Goal: Information Seeking & Learning: Learn about a topic

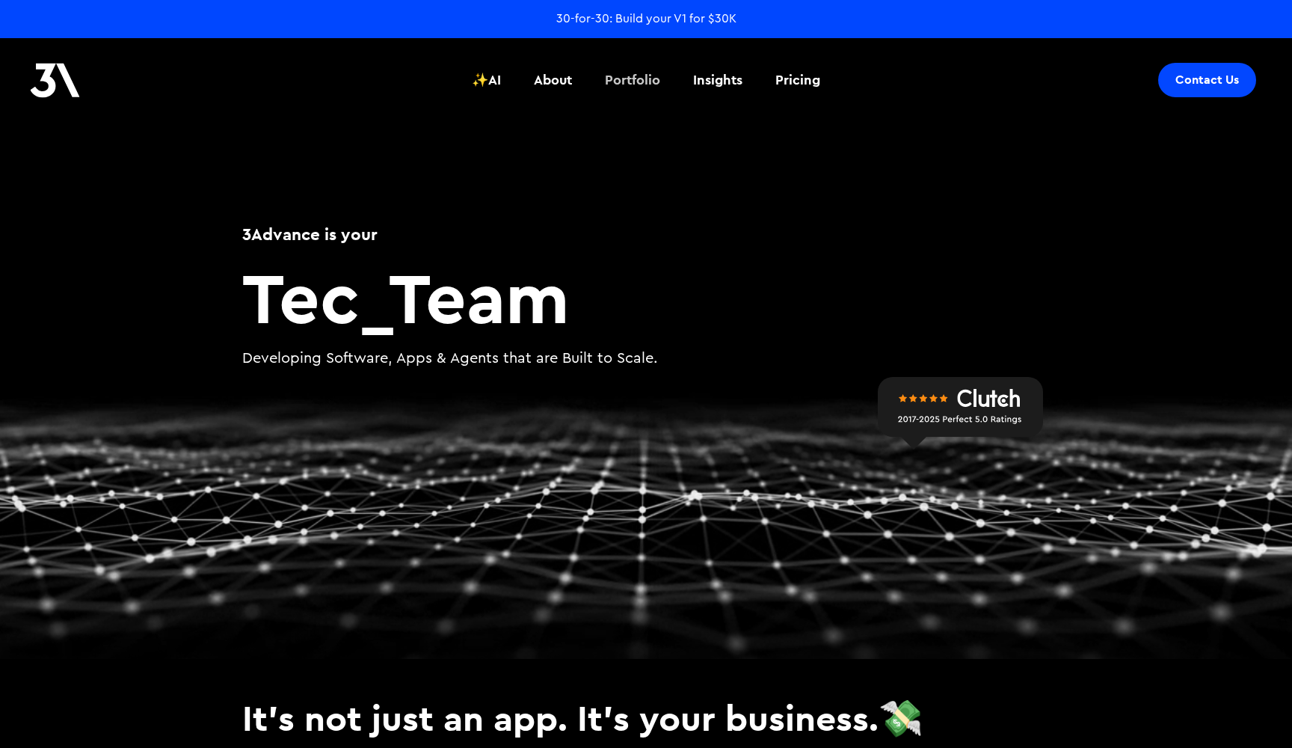
click at [627, 80] on div "Portfolio" at bounding box center [632, 79] width 55 height 19
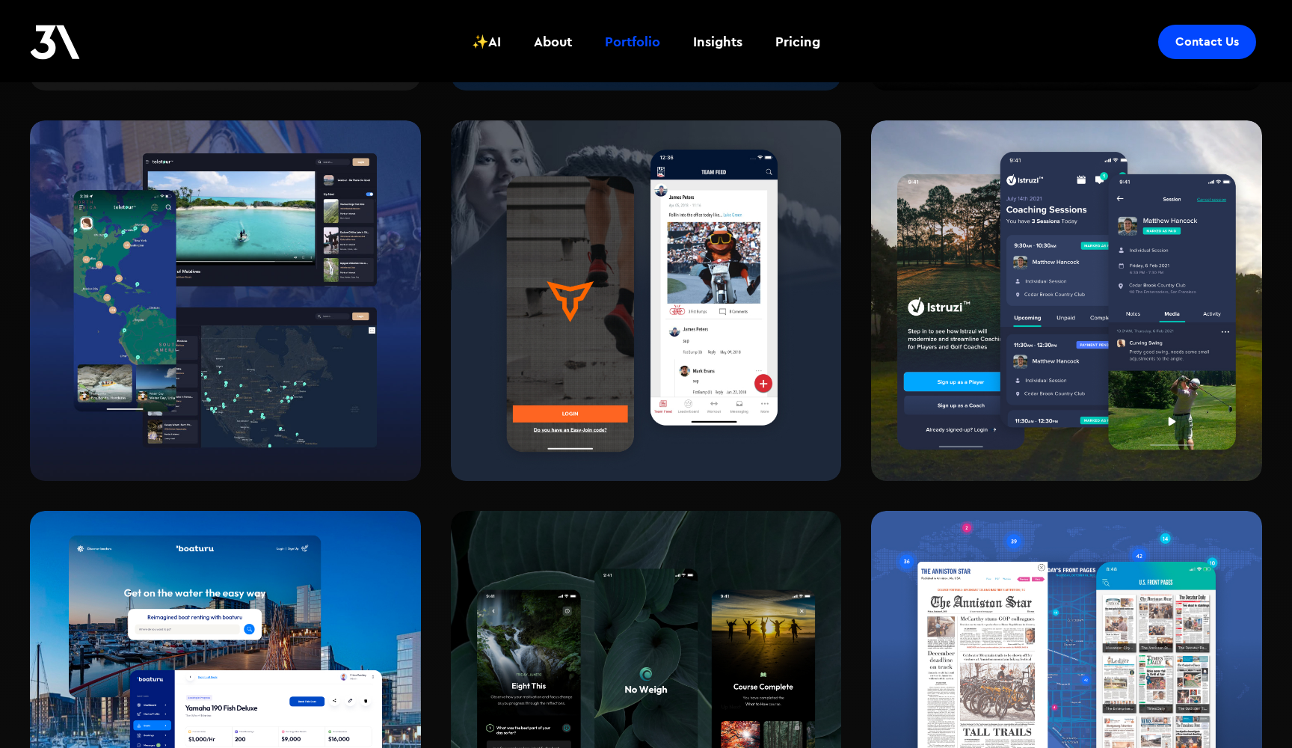
scroll to position [1435, 0]
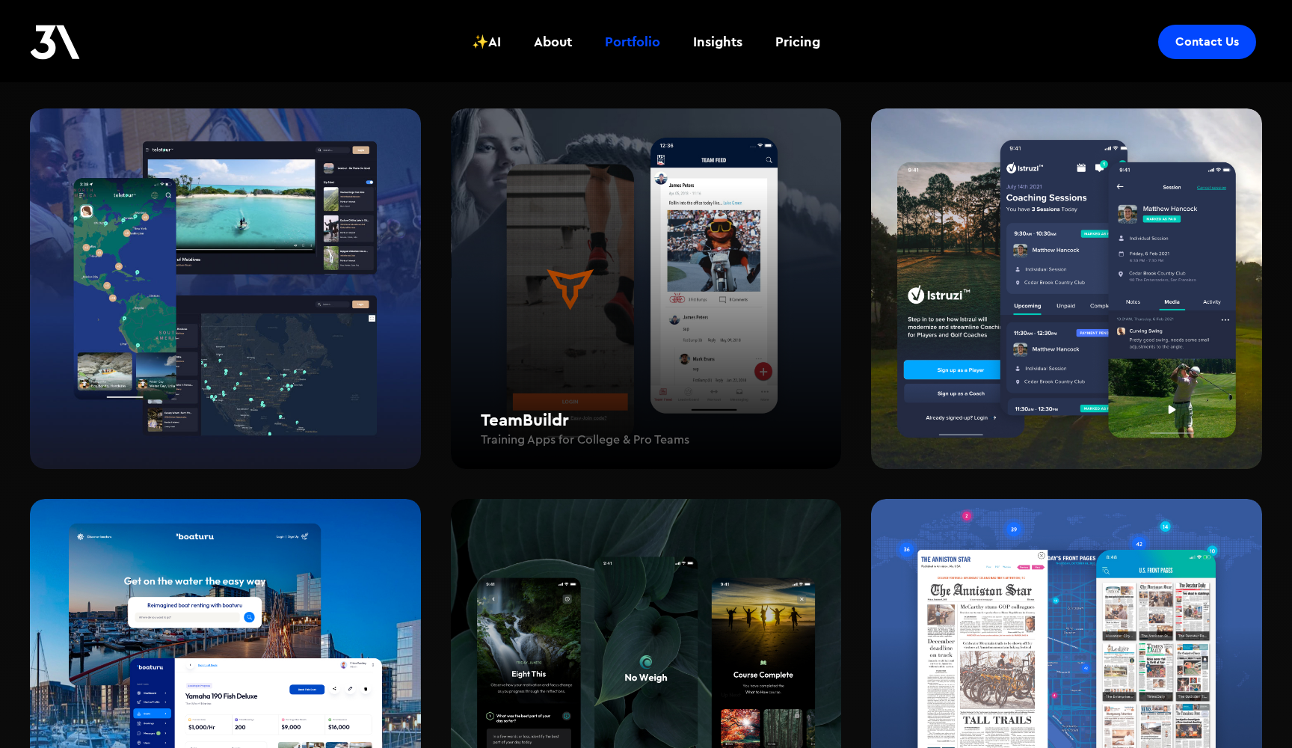
click at [750, 291] on div "TeamBuildr Training Apps for College & Pro Teams" at bounding box center [646, 288] width 391 height 361
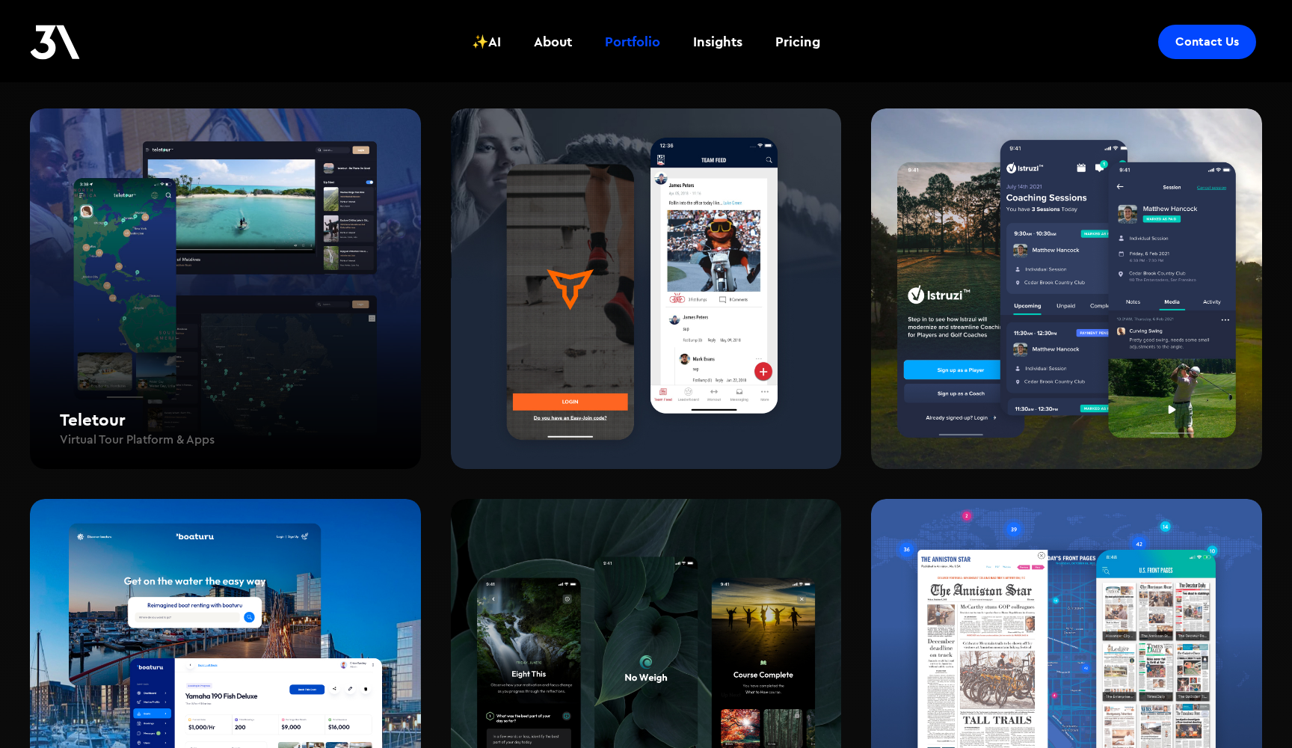
click at [297, 355] on div "Teletour Virtual Tour Platform & Apps" at bounding box center [225, 288] width 391 height 361
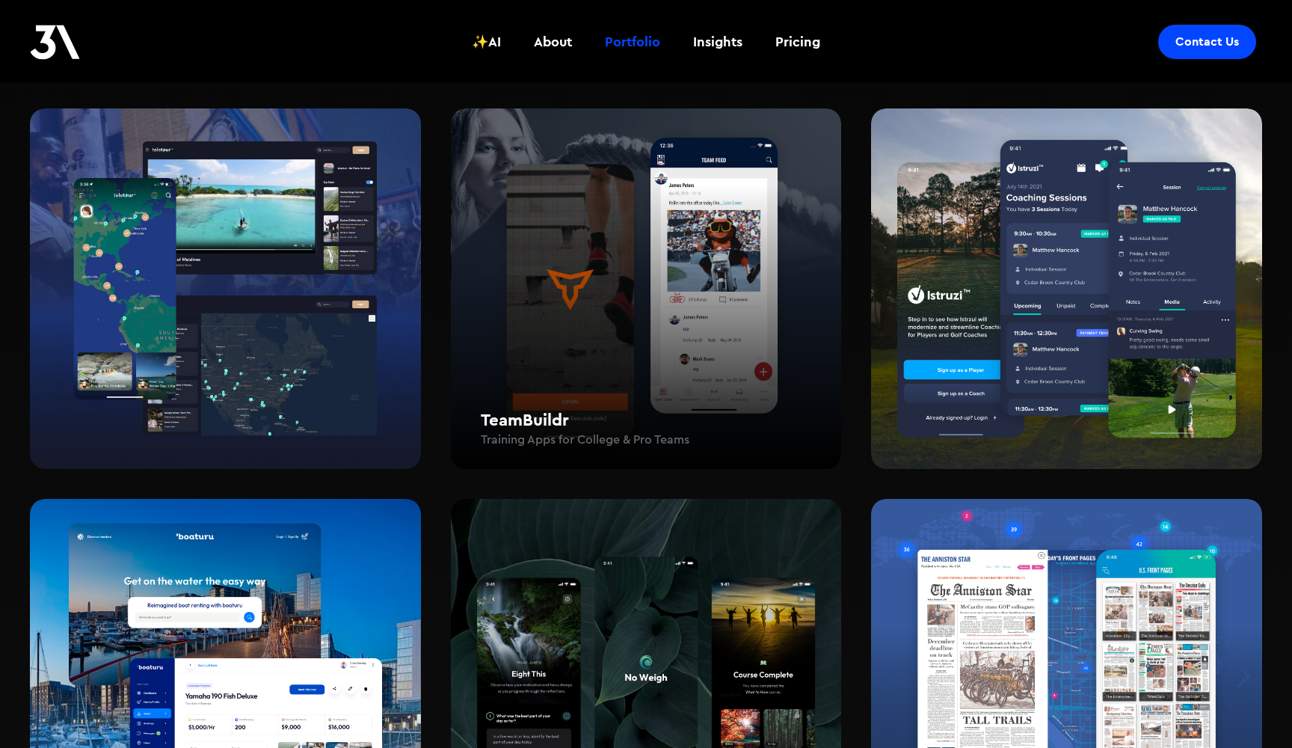
click at [541, 364] on div "TeamBuildr Training Apps for College & Pro Teams" at bounding box center [646, 288] width 391 height 361
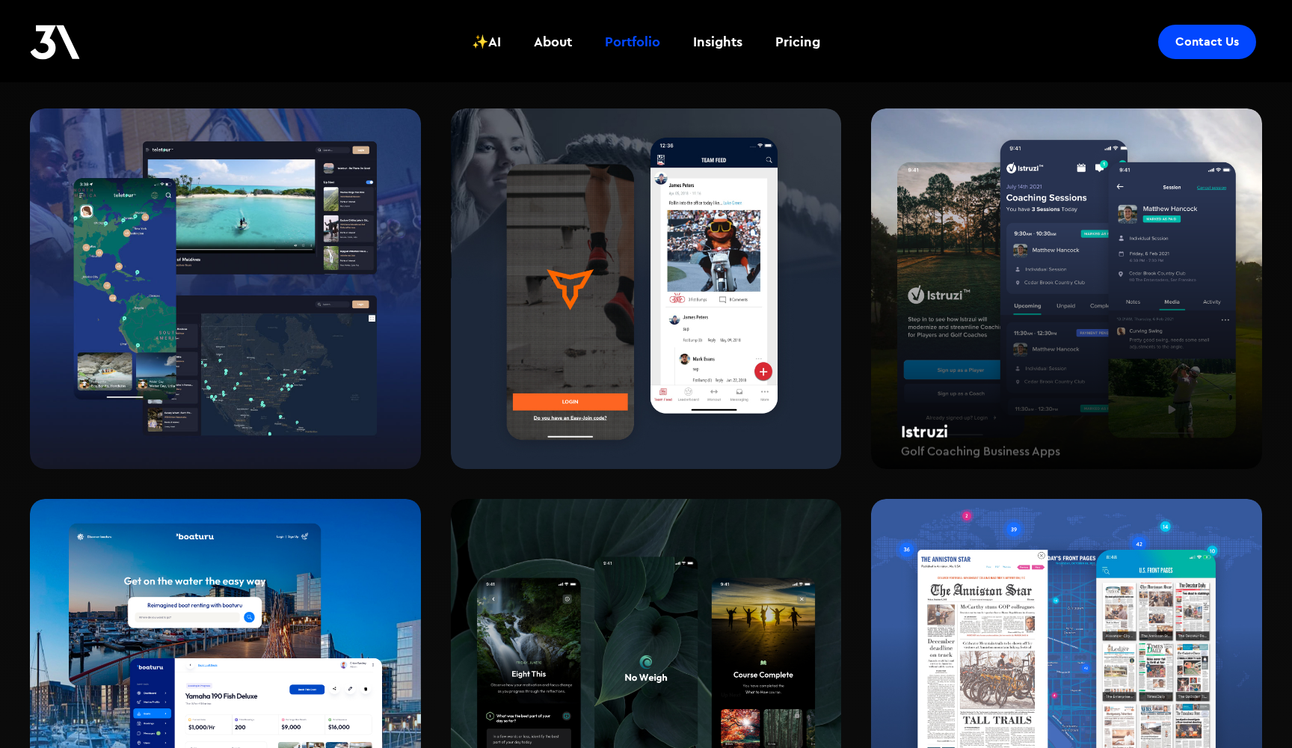
click at [1009, 346] on div "Istruzi Golf Coaching Business Apps" at bounding box center [1066, 300] width 391 height 361
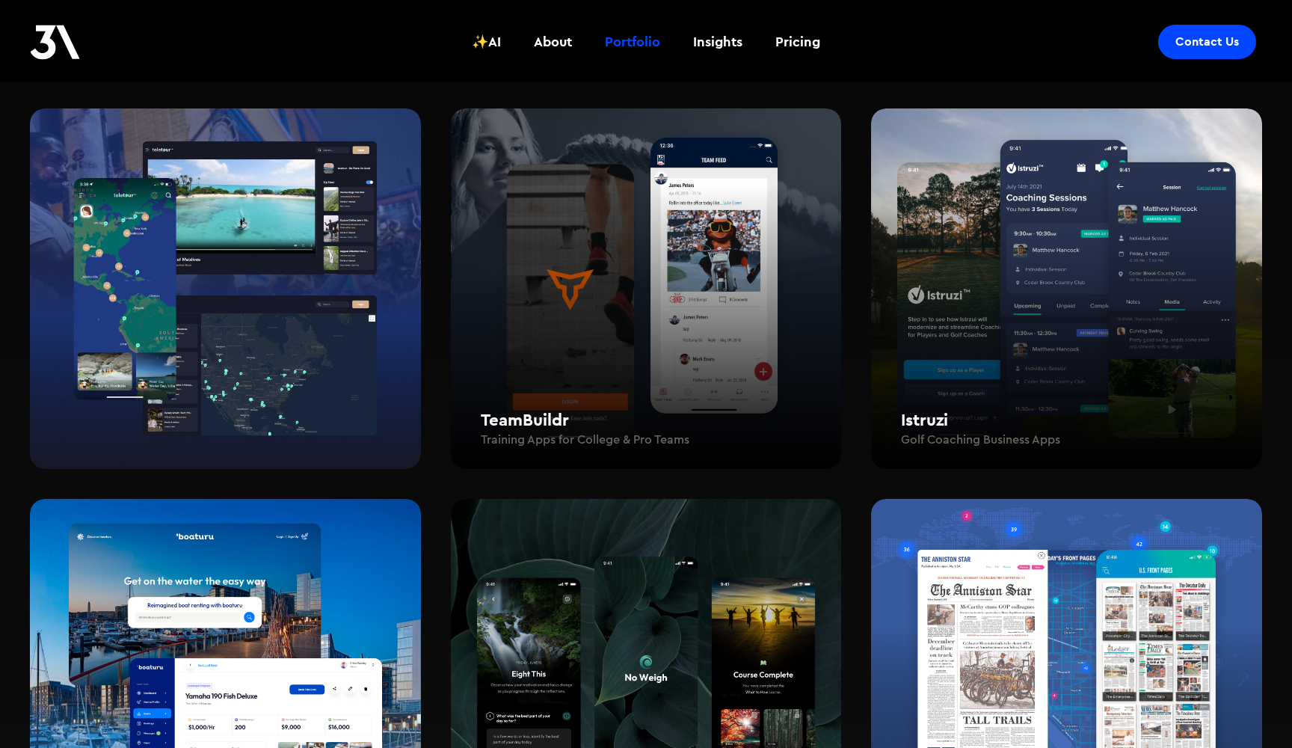
click at [669, 328] on div "TeamBuildr Training Apps for College & Pro Teams" at bounding box center [646, 288] width 391 height 361
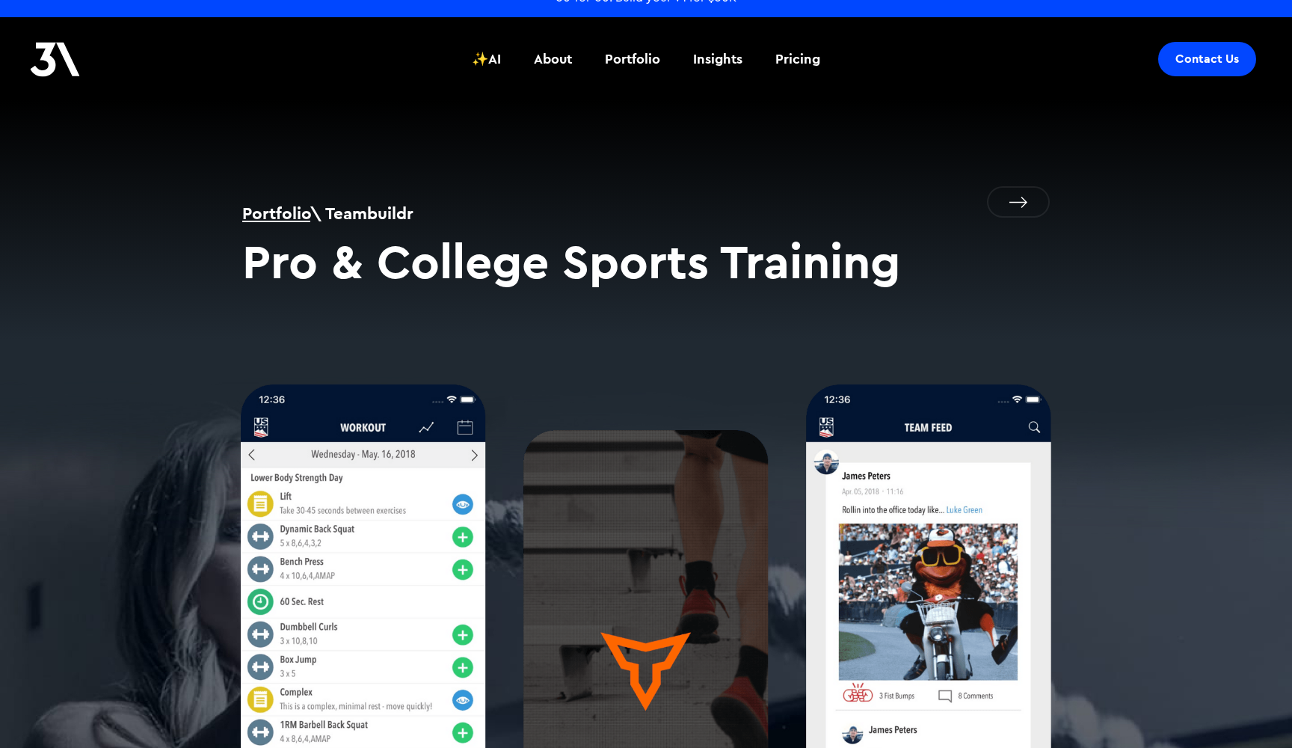
scroll to position [25, 0]
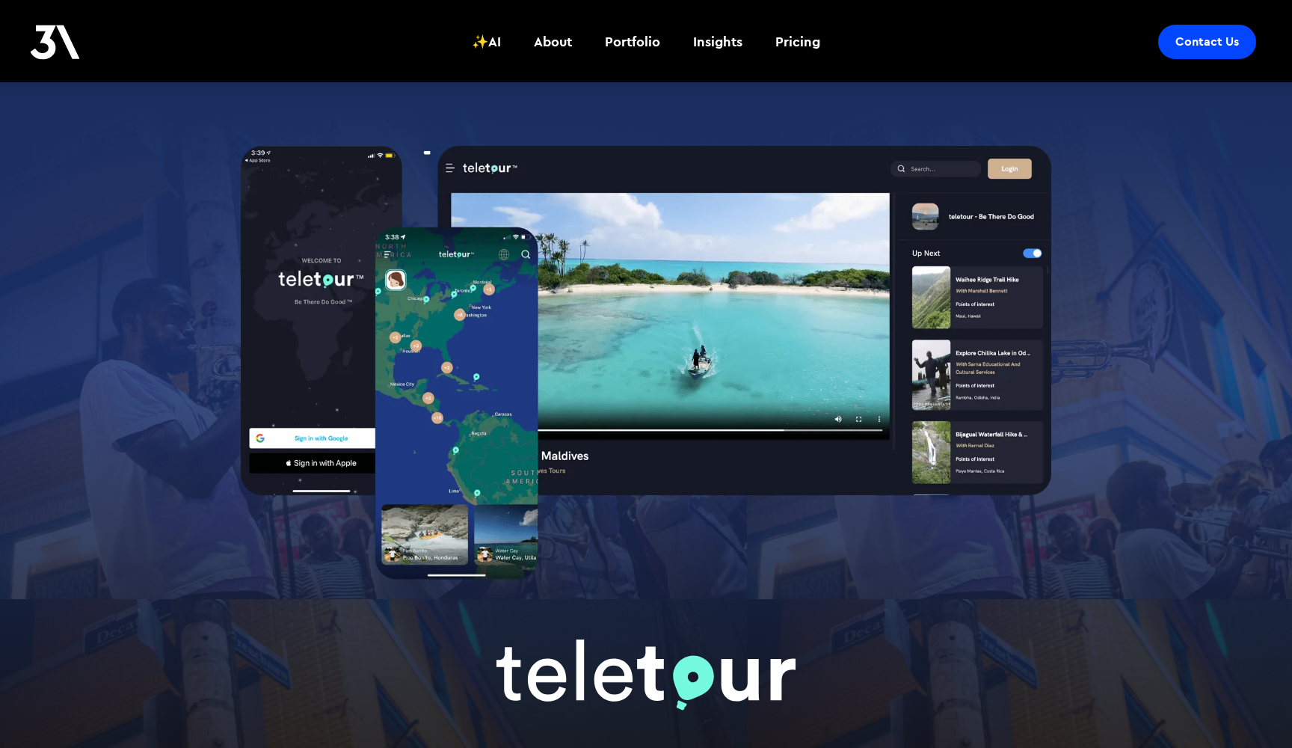
scroll to position [218, 0]
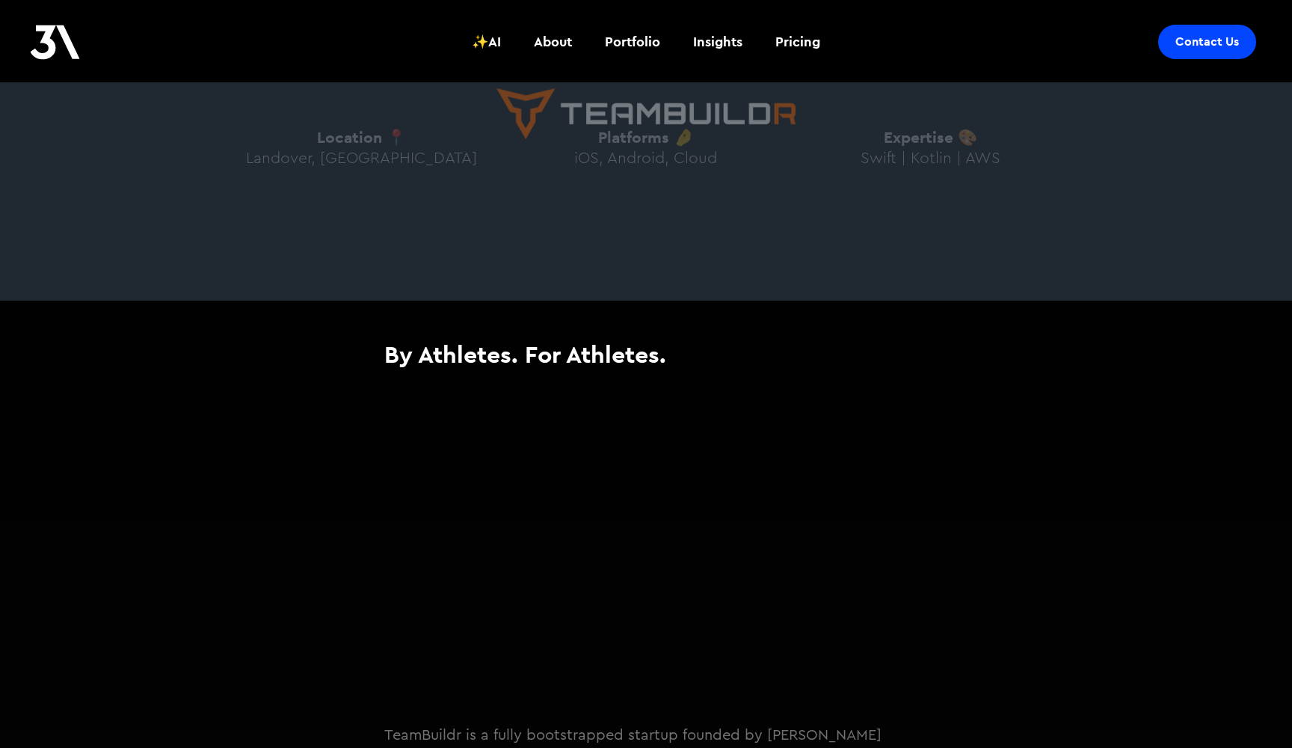
scroll to position [962, 0]
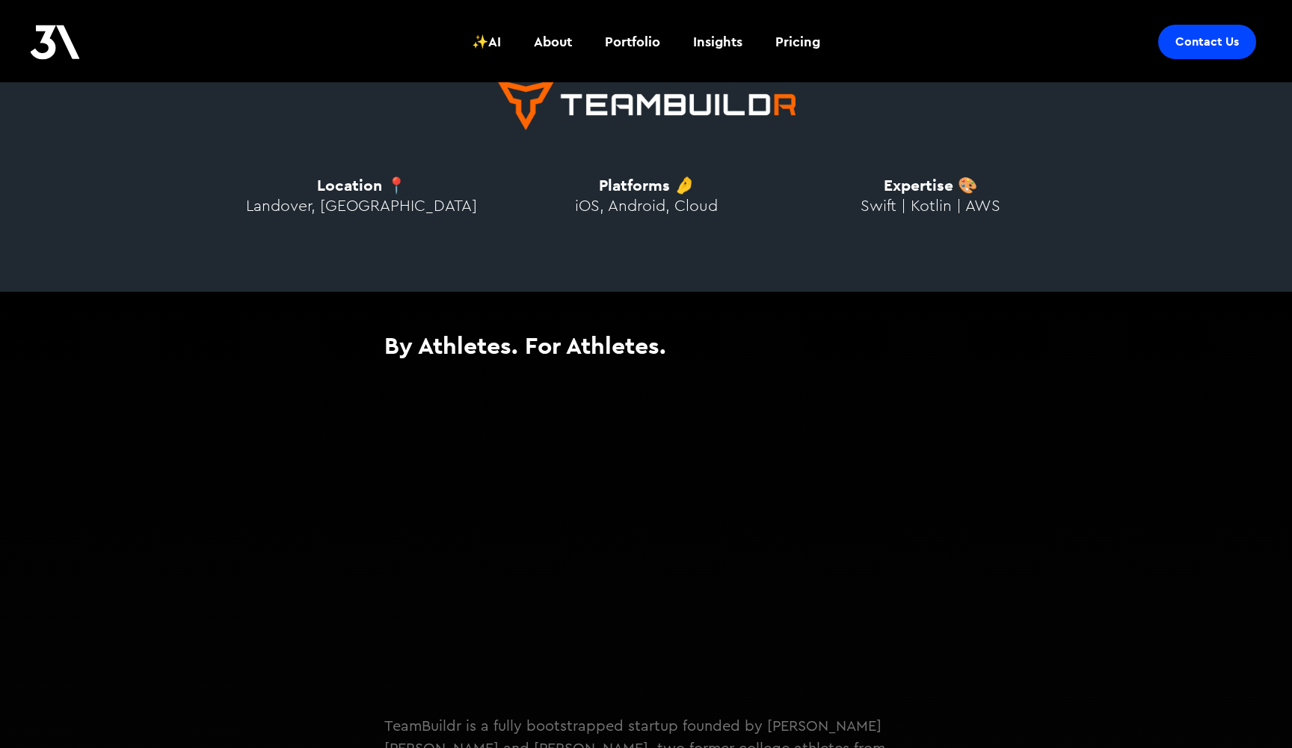
click at [402, 200] on span "Landover, [GEOGRAPHIC_DATA]" at bounding box center [361, 206] width 231 height 16
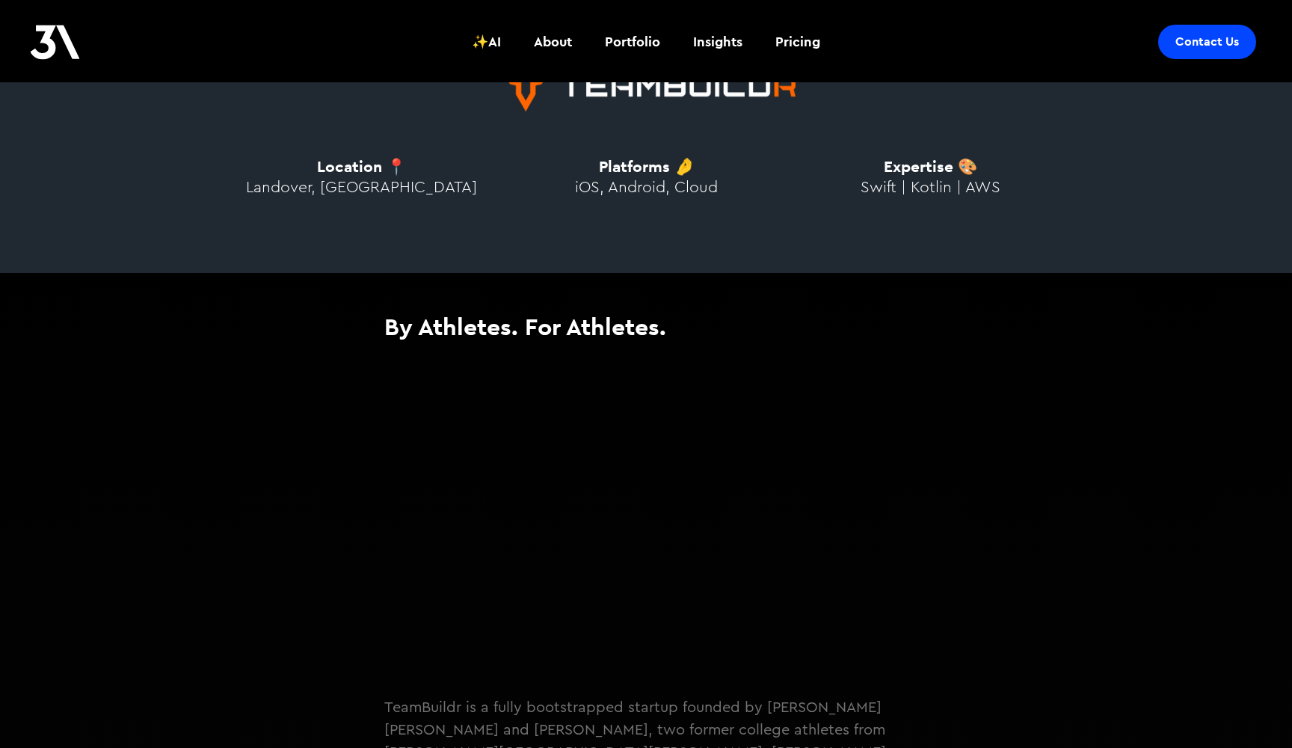
scroll to position [981, 0]
click at [895, 187] on span "Swift | Kotlin | AWS" at bounding box center [931, 188] width 140 height 16
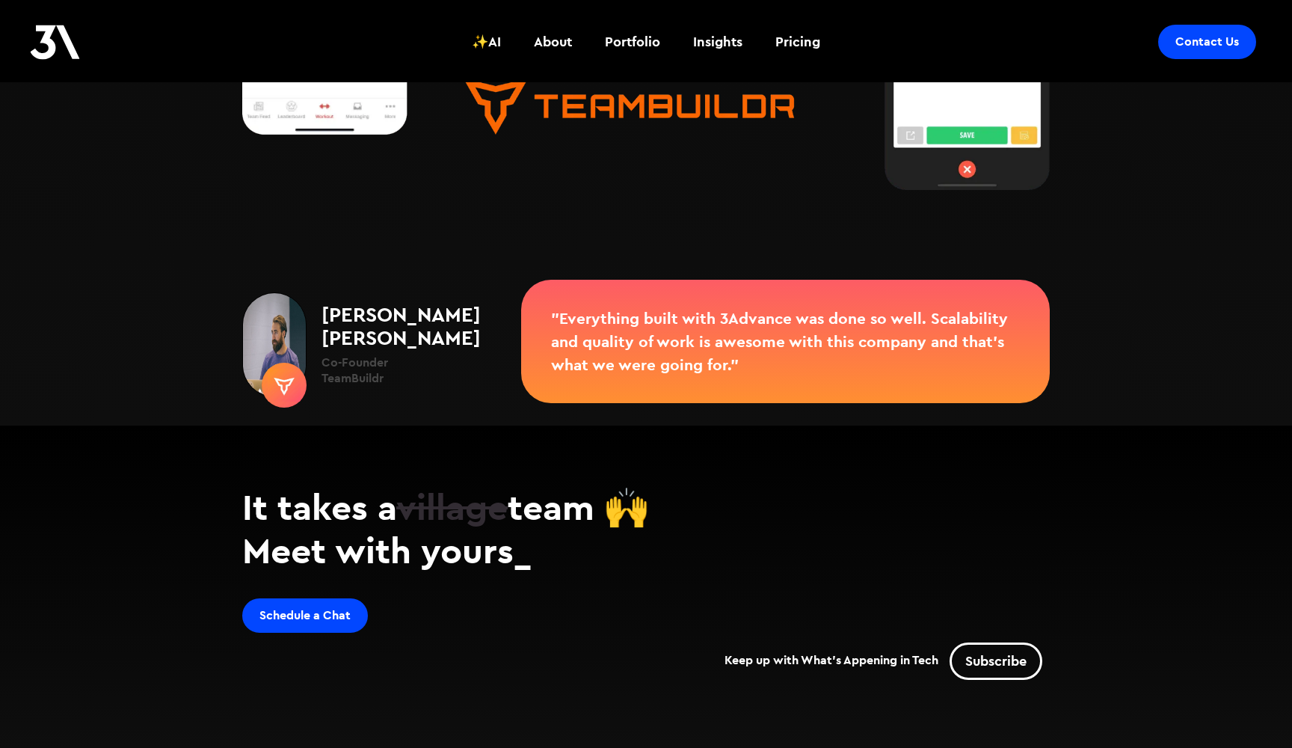
scroll to position [3248, 0]
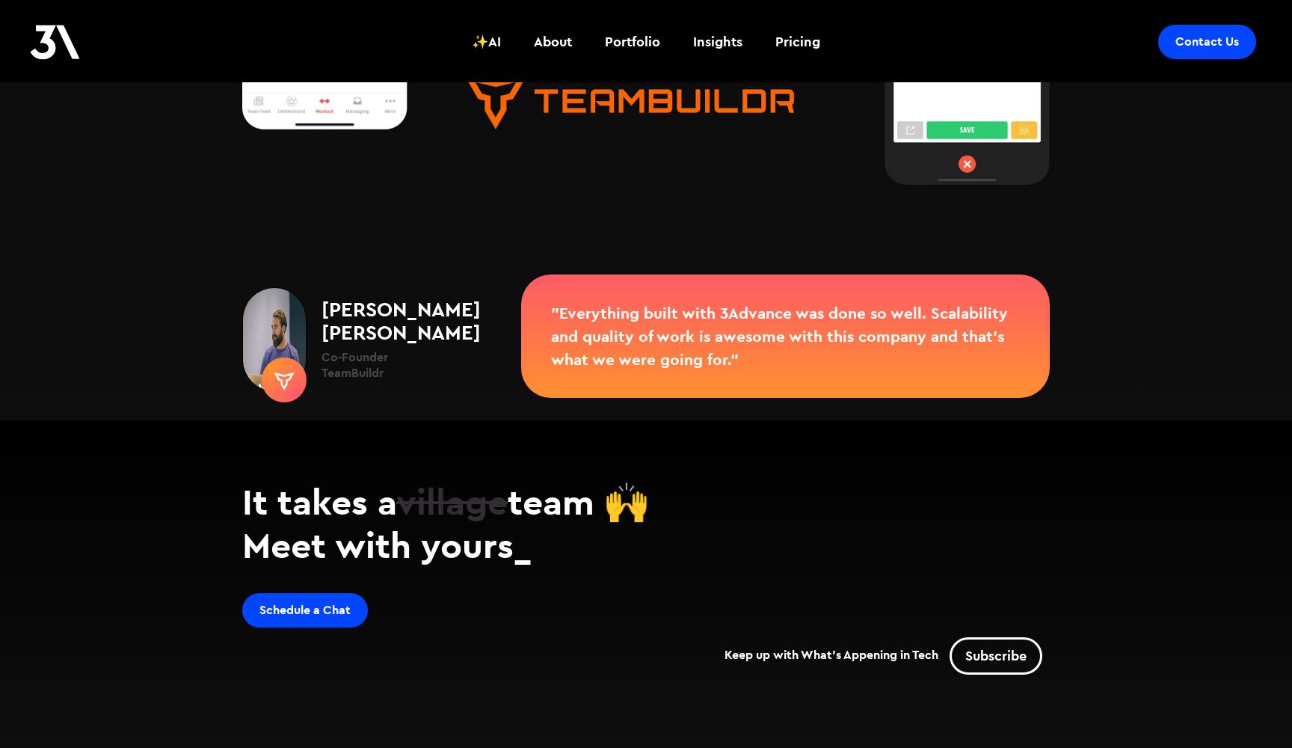
click at [399, 296] on strong "[PERSON_NAME] [PERSON_NAME]" at bounding box center [401, 320] width 159 height 49
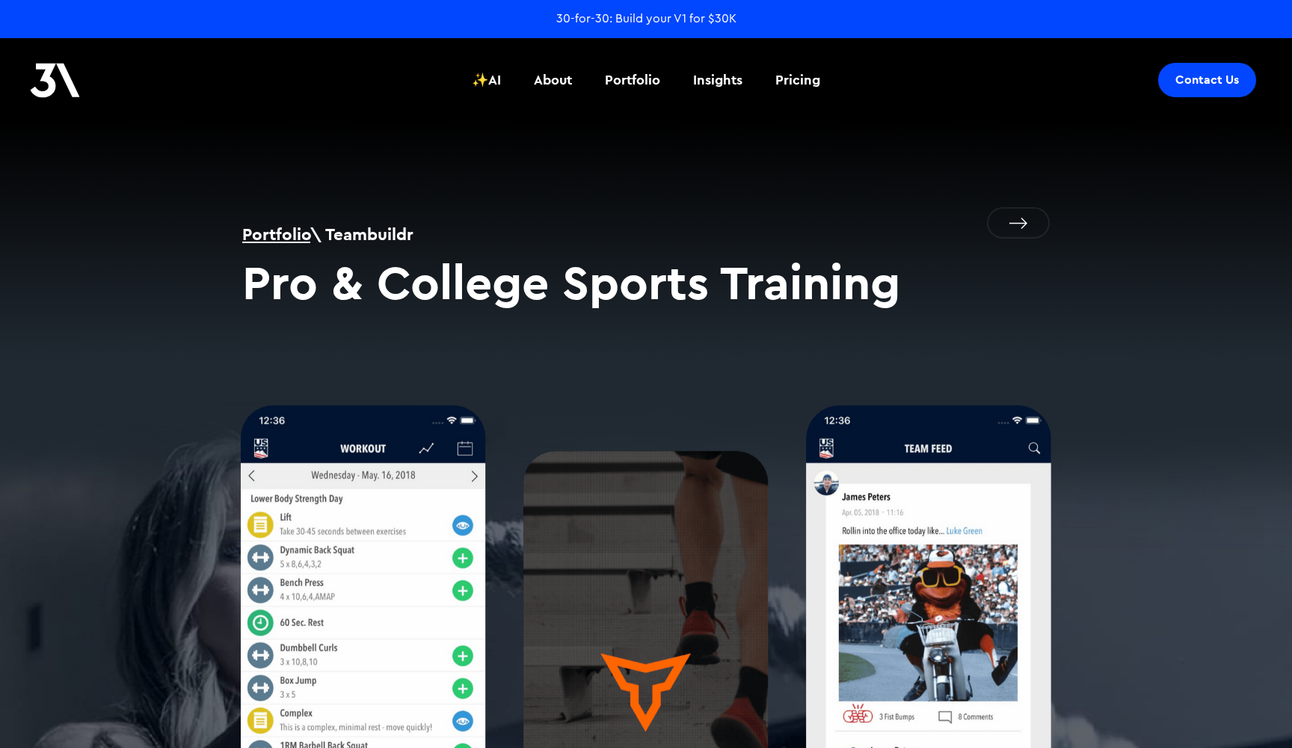
scroll to position [0, 0]
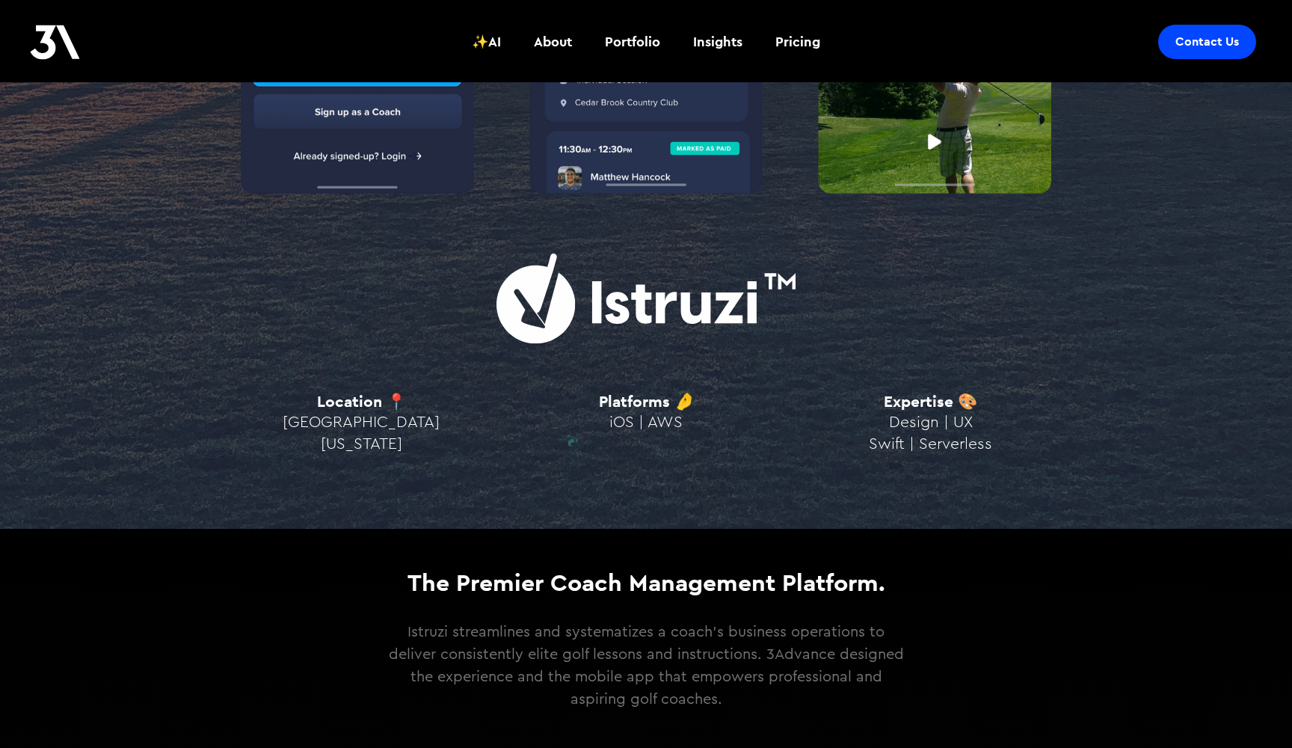
scroll to position [714, 0]
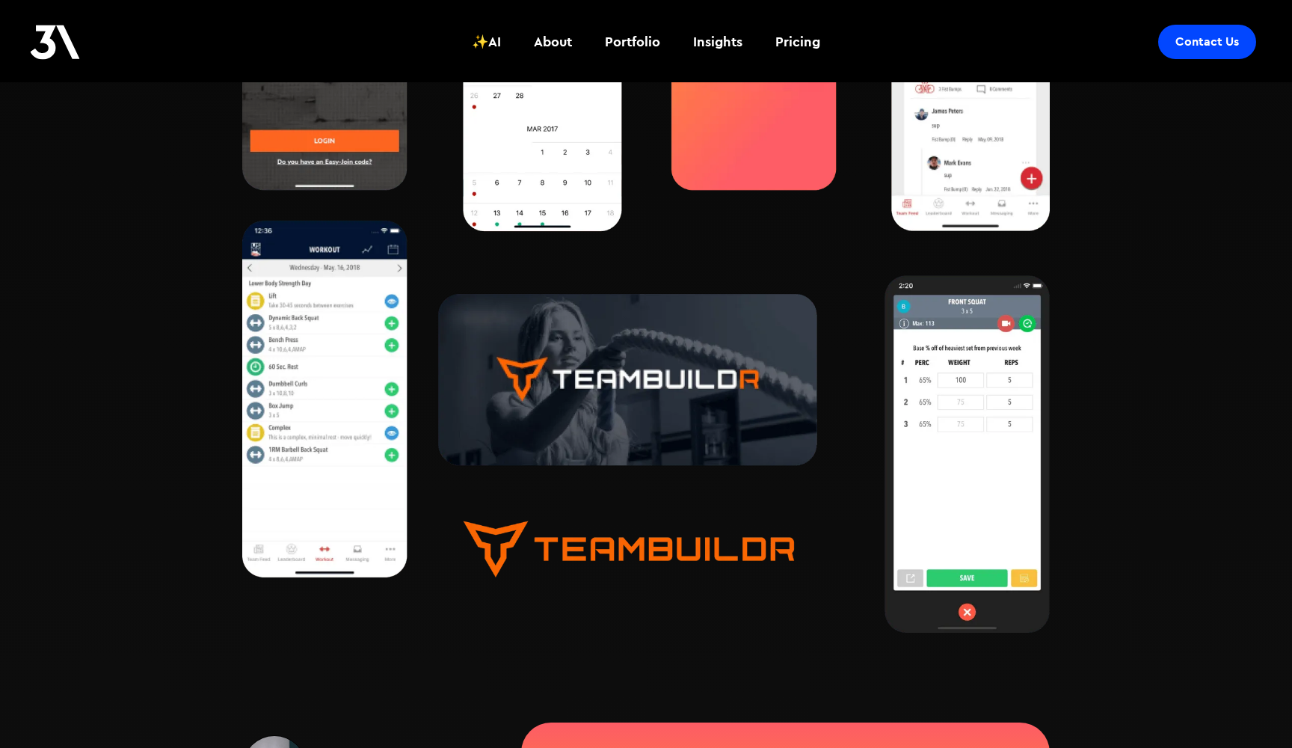
scroll to position [3312, 0]
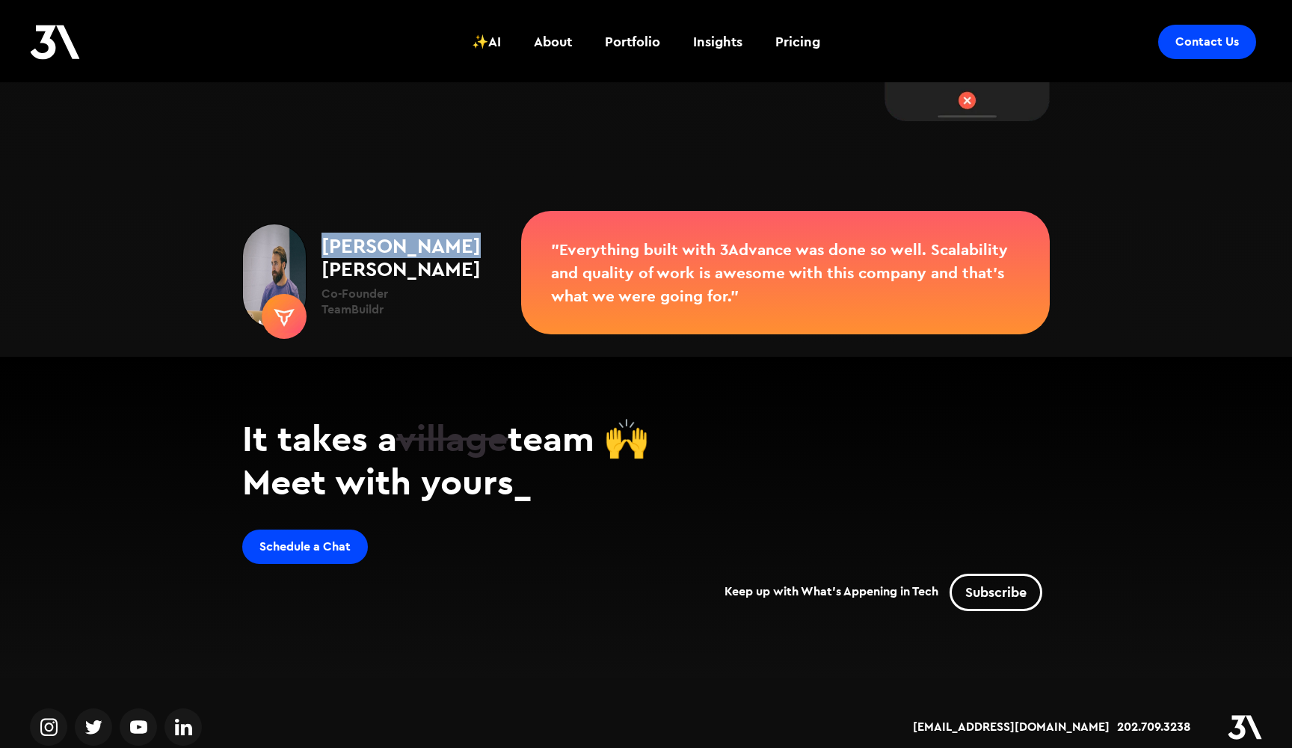
drag, startPoint x: 373, startPoint y: 230, endPoint x: 497, endPoint y: 234, distance: 124.2
click at [497, 234] on div "[PERSON_NAME] [PERSON_NAME] Co-Founder TeamBuildr" at bounding box center [381, 276] width 279 height 105
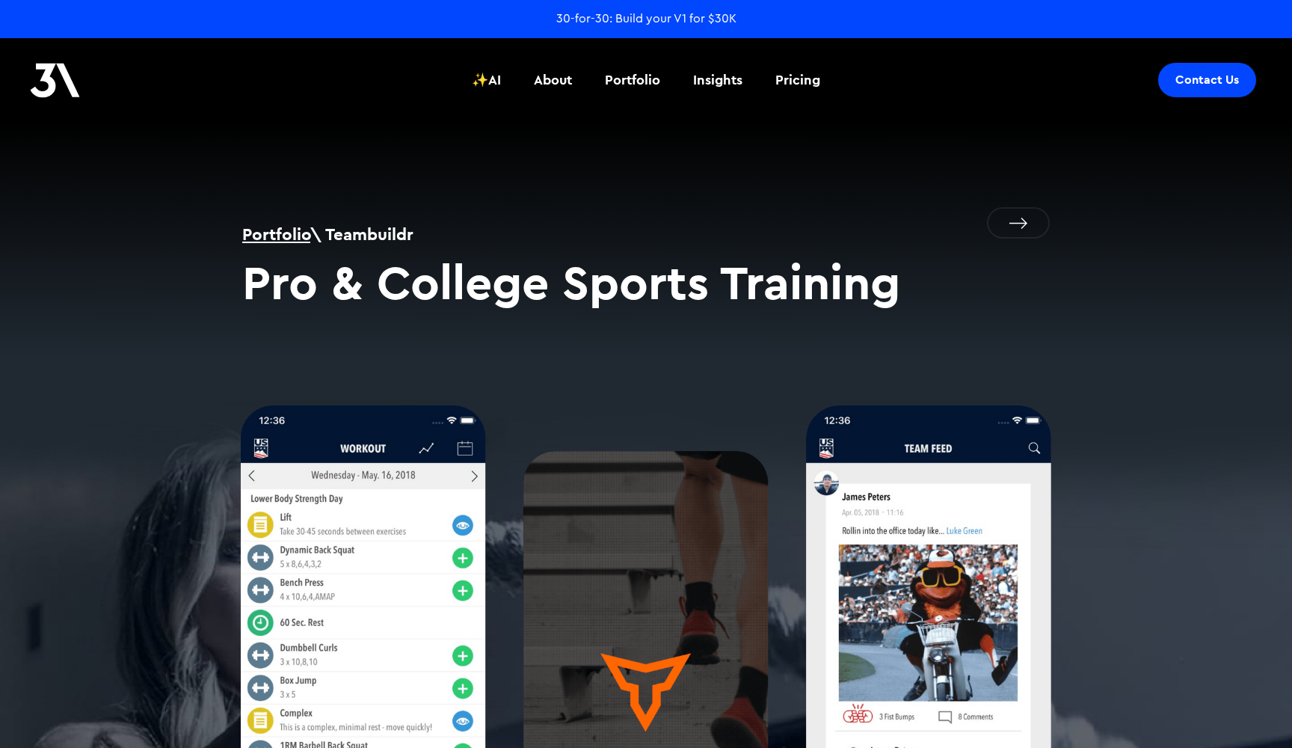
scroll to position [0, 0]
